Goal: Transaction & Acquisition: Purchase product/service

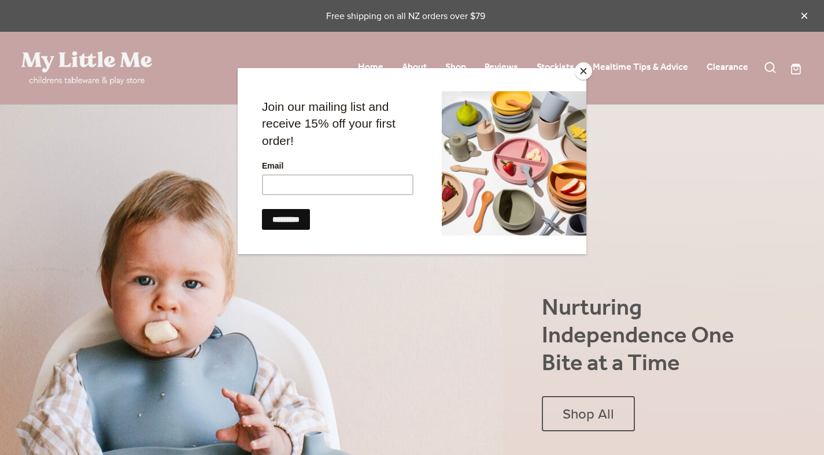
click at [591, 71] on button "Close" at bounding box center [582, 70] width 17 height 17
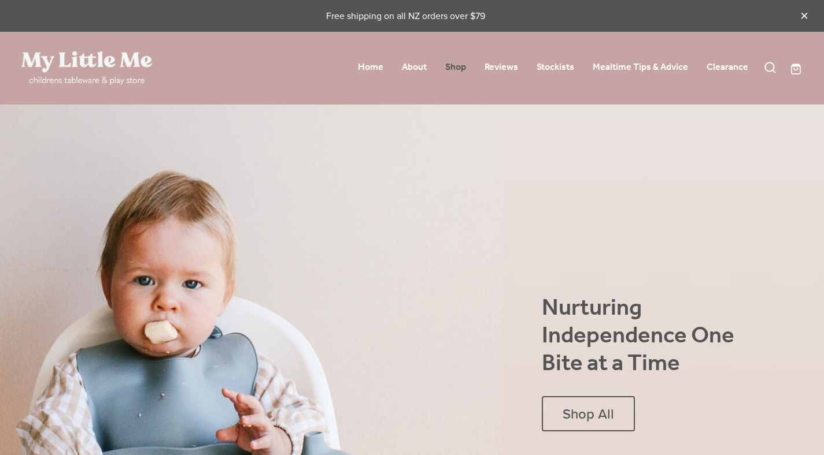
click at [451, 66] on link "Shop" at bounding box center [455, 67] width 21 height 18
